Goal: Ask a question

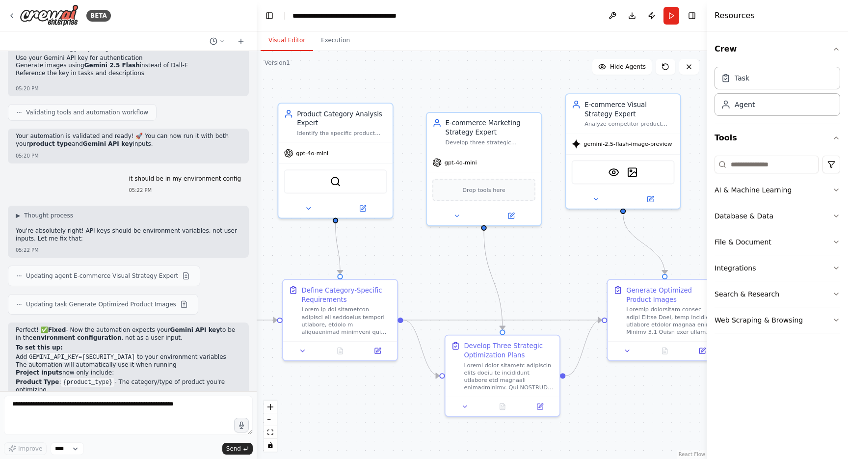
scroll to position [14548, 0]
click at [179, 422] on textarea at bounding box center [128, 415] width 249 height 39
click at [179, 422] on textarea "**********" at bounding box center [128, 415] width 249 height 39
type textarea "**********"
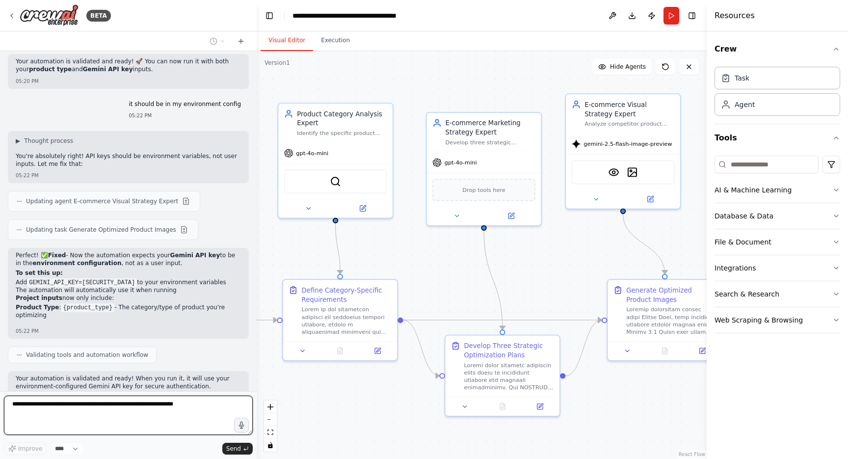
scroll to position [14623, 0]
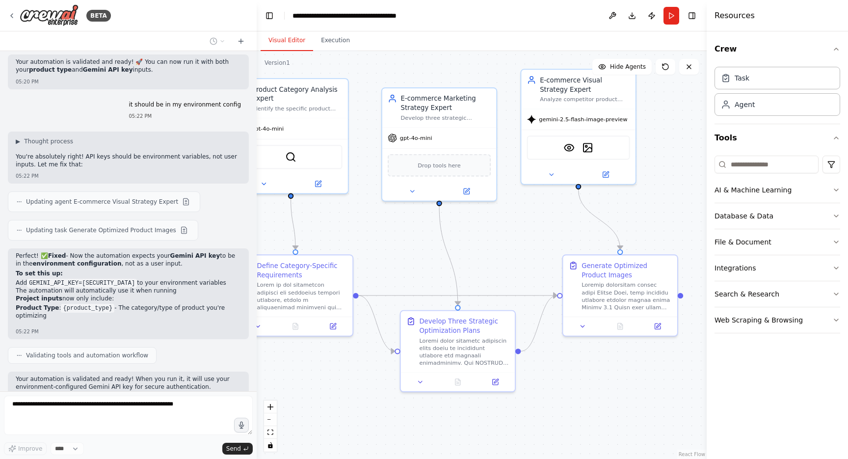
drag, startPoint x: 432, startPoint y: 318, endPoint x: 388, endPoint y: 293, distance: 51.0
click at [388, 293] on div ".deletable-edge-delete-btn { width: 20px; height: 20px; border: 0px solid #ffff…" at bounding box center [482, 255] width 450 height 408
drag, startPoint x: 64, startPoint y: 338, endPoint x: 23, endPoint y: 323, distance: 44.4
drag, startPoint x: 15, startPoint y: 325, endPoint x: 58, endPoint y: 341, distance: 46.4
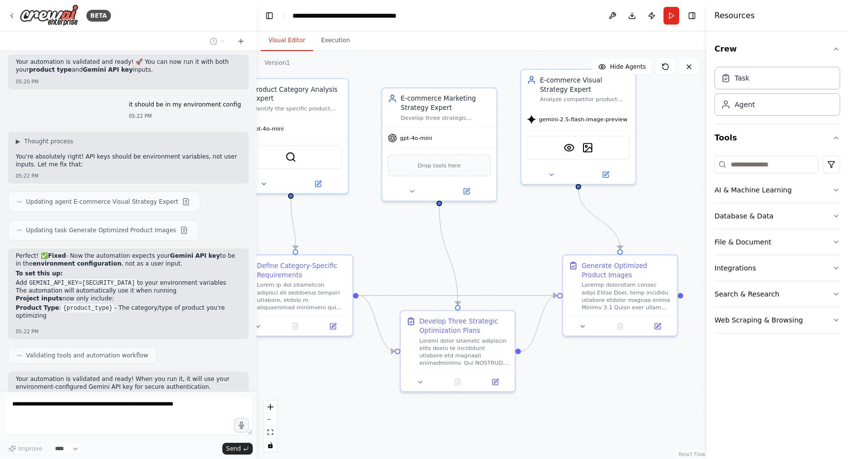
copy p "what is the current work flow be like , explain it in details , including the e…"
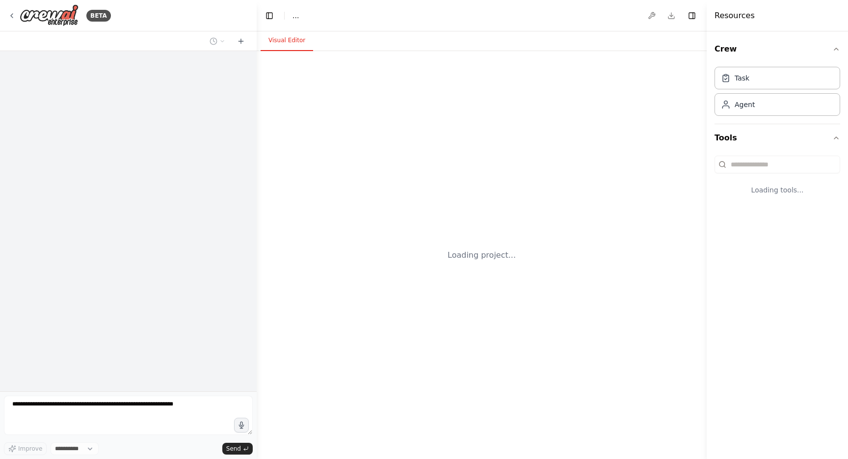
select select "****"
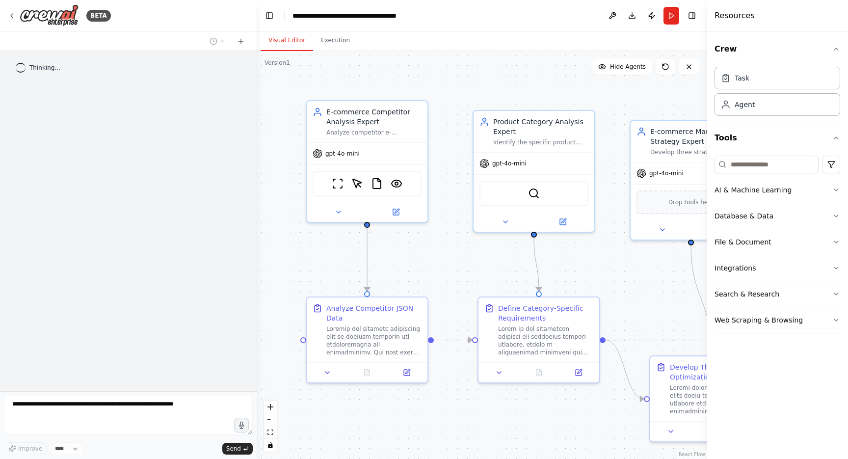
click at [109, 403] on textarea at bounding box center [128, 415] width 249 height 39
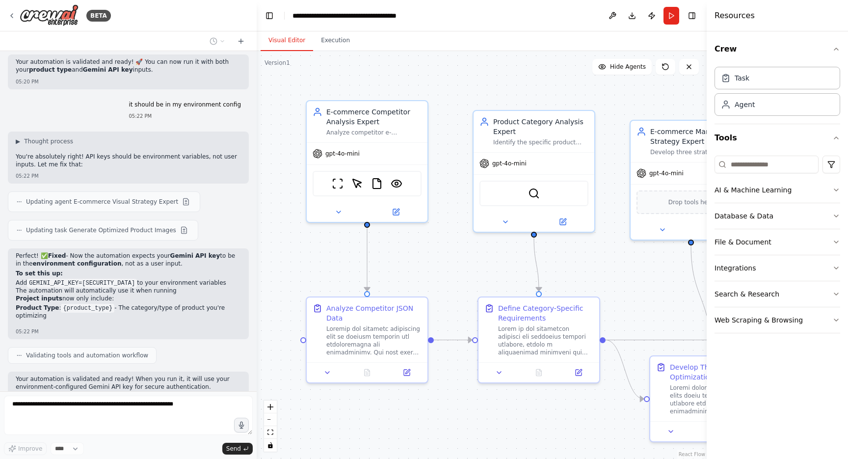
click at [72, 402] on textarea at bounding box center [128, 415] width 249 height 39
click at [67, 406] on textarea at bounding box center [128, 415] width 249 height 39
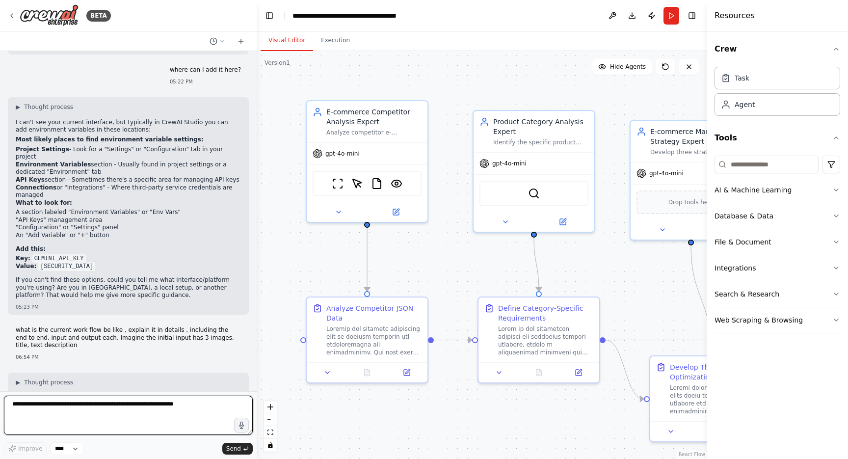
scroll to position [14978, 0]
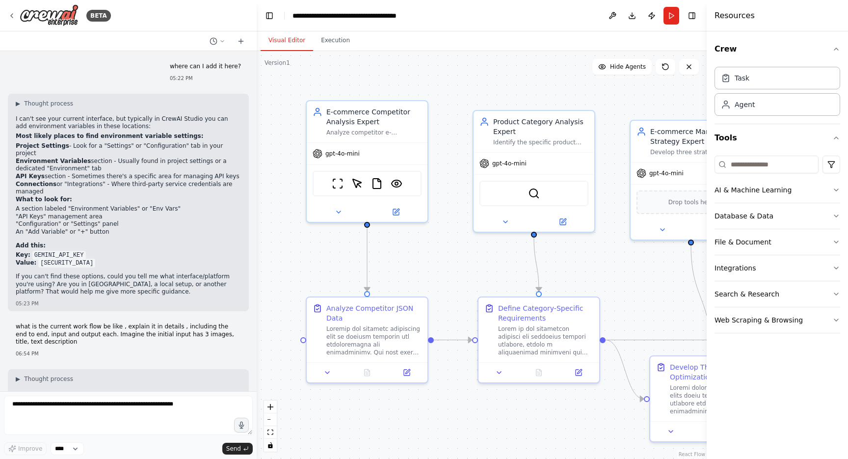
drag, startPoint x: 18, startPoint y: 211, endPoint x: 71, endPoint y: 260, distance: 72.2
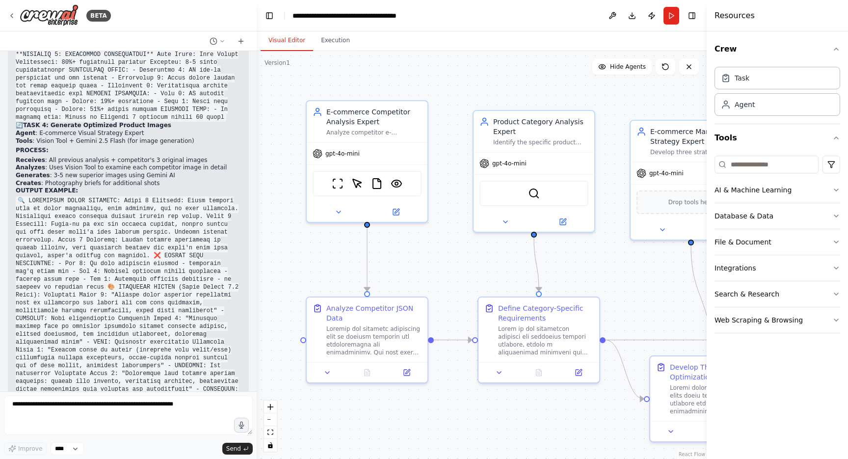
scroll to position [0, 0]
